Goal: Register for event/course

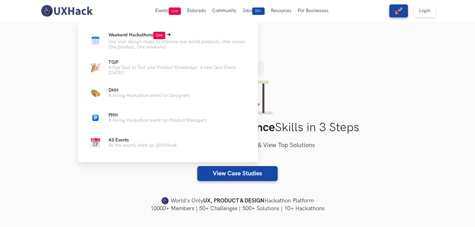
click at [129, 34] on span "Weekend Hackathons Live" at bounding box center [137, 34] width 57 height 5
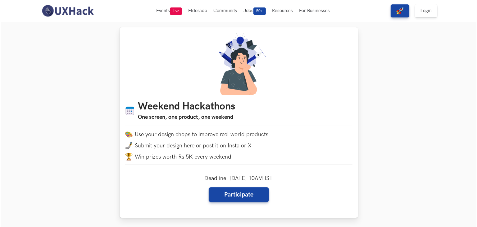
scroll to position [31, 0]
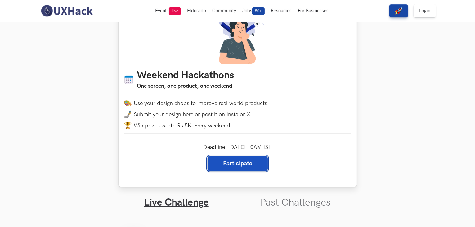
click at [244, 165] on link "Participate" at bounding box center [238, 163] width 60 height 15
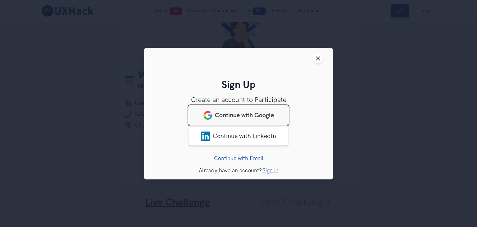
click at [242, 110] on link "Continue with Google" at bounding box center [238, 114] width 99 height 19
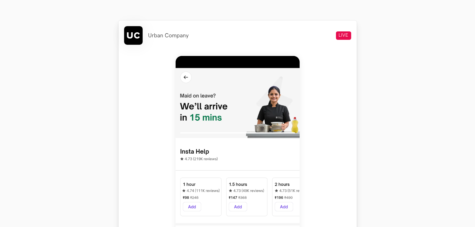
scroll to position [275, 0]
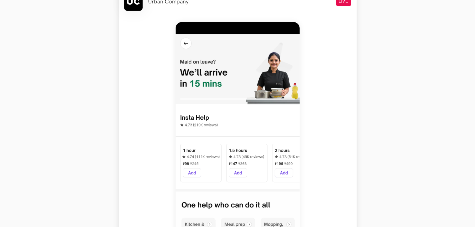
click at [333, 121] on div at bounding box center [237, 160] width 227 height 289
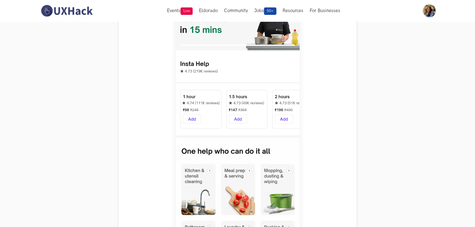
scroll to position [326, 0]
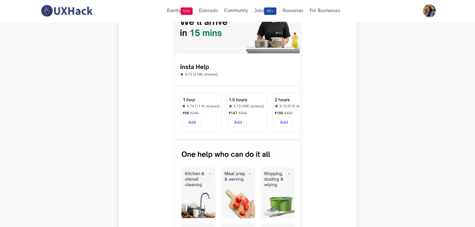
click at [315, 83] on div at bounding box center [237, 110] width 227 height 289
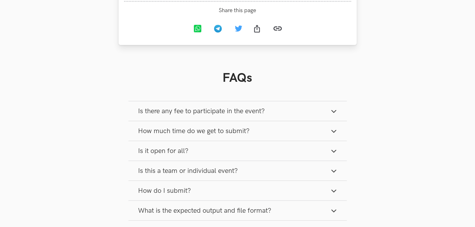
scroll to position [778, 0]
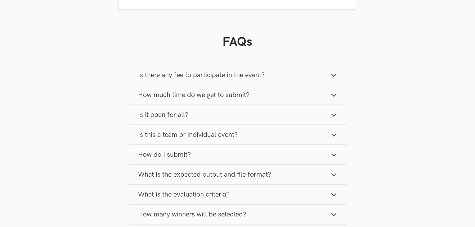
click at [323, 76] on button "Is there any fee to participate in the event?" at bounding box center [238, 75] width 219 height 20
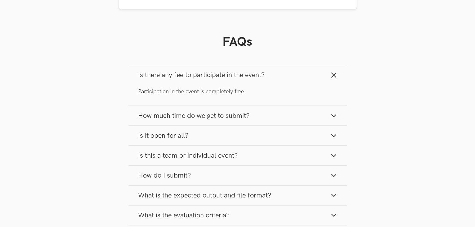
click at [326, 125] on button "How much time do we get to submit?" at bounding box center [238, 116] width 219 height 20
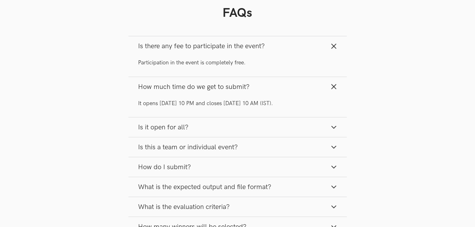
scroll to position [841, 0]
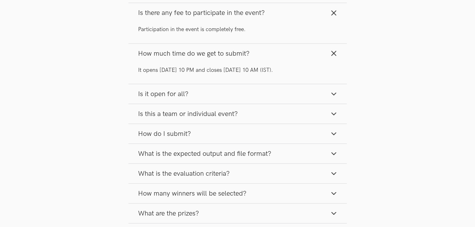
click at [321, 92] on button "Is it open for all?" at bounding box center [238, 94] width 219 height 20
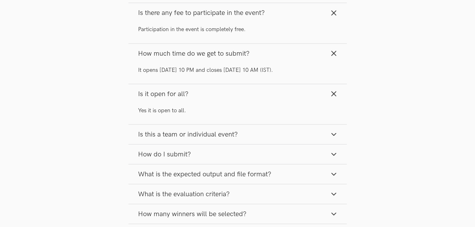
click at [326, 137] on button "Is this a team or individual event?" at bounding box center [238, 134] width 219 height 20
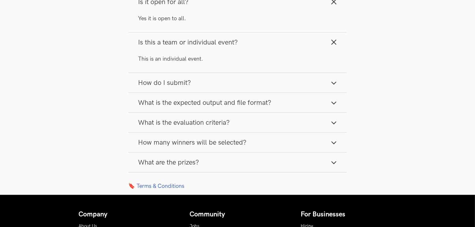
scroll to position [934, 0]
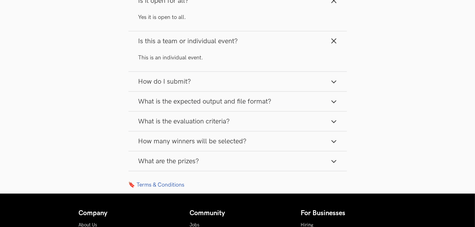
click at [313, 86] on button "How do I submit?" at bounding box center [238, 82] width 219 height 20
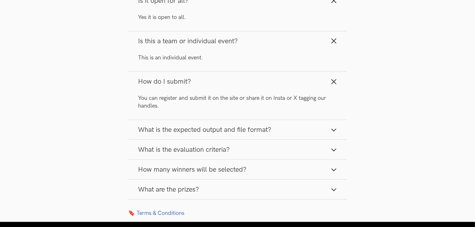
click at [303, 135] on button "What is the expected output and file format?" at bounding box center [238, 130] width 219 height 20
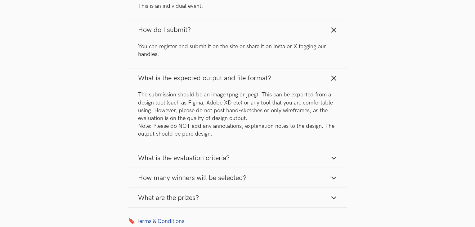
scroll to position [996, 0]
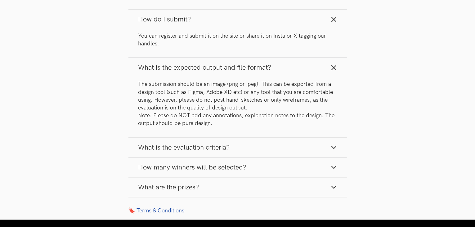
click at [298, 143] on button "What is the evaluation criteria?" at bounding box center [238, 148] width 219 height 20
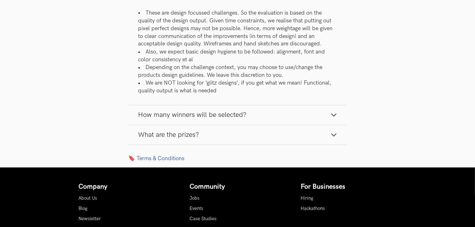
scroll to position [1151, 0]
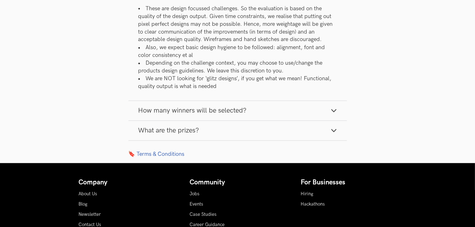
click at [222, 114] on span "How many winners will be selected?" at bounding box center [192, 110] width 108 height 8
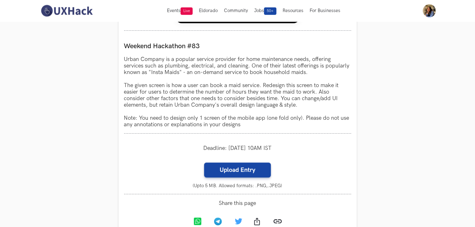
scroll to position [499, 0]
